Goal: Find contact information: Find contact information

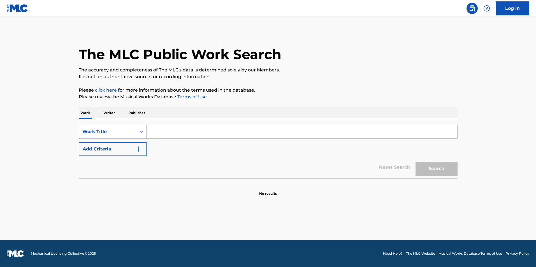
click at [214, 132] on input "Search Form" at bounding box center [302, 131] width 311 height 13
type input "moanin"
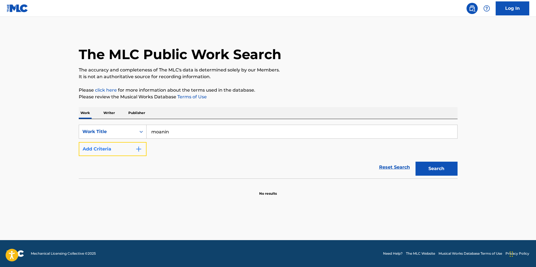
click at [113, 146] on button "Add Criteria" at bounding box center [113, 149] width 68 height 14
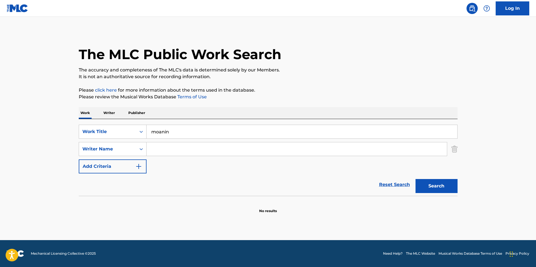
drag, startPoint x: 113, startPoint y: 146, endPoint x: 188, endPoint y: 147, distance: 74.6
click at [188, 147] on input "Search Form" at bounding box center [297, 148] width 301 height 13
type input "[PERSON_NAME]"
click at [416, 179] on button "Search" at bounding box center [437, 186] width 42 height 14
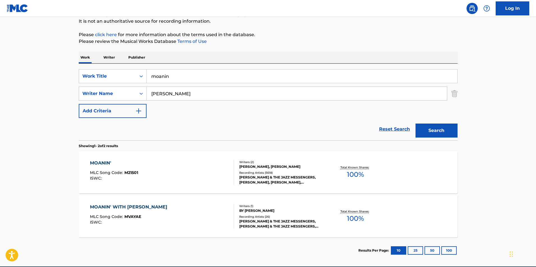
scroll to position [56, 0]
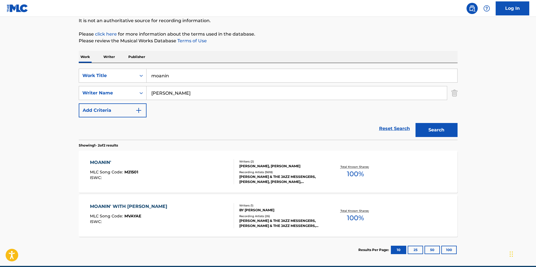
click at [198, 163] on div "MOANIN' MLC Song Code : M21501 ISWC :" at bounding box center [162, 171] width 144 height 25
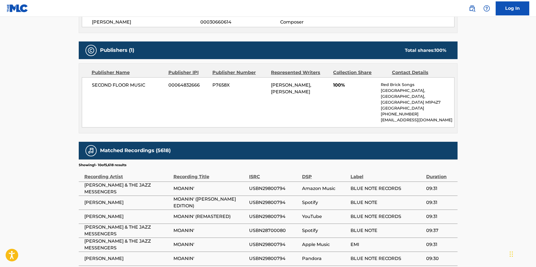
scroll to position [196, 0]
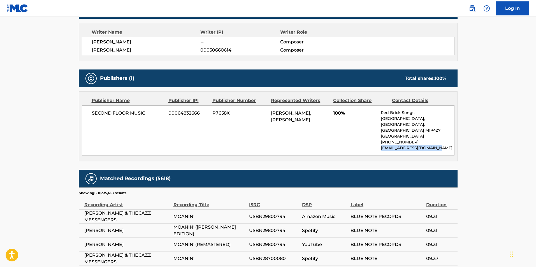
drag, startPoint x: 380, startPoint y: 148, endPoint x: 445, endPoint y: 149, distance: 65.3
click at [445, 149] on div "SECOND FLOOR MUSIC 00064832666 P7658X [PERSON_NAME], [PERSON_NAME] 100% Red Bri…" at bounding box center [268, 130] width 373 height 50
copy p "[EMAIL_ADDRESS][DOMAIN_NAME]"
